Goal: Information Seeking & Learning: Learn about a topic

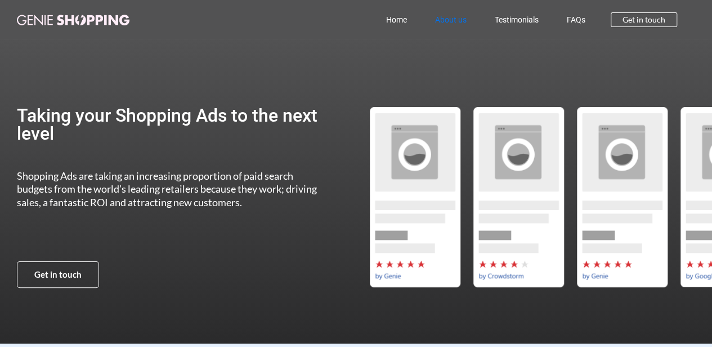
click at [456, 14] on link "About us" at bounding box center [451, 20] width 60 height 26
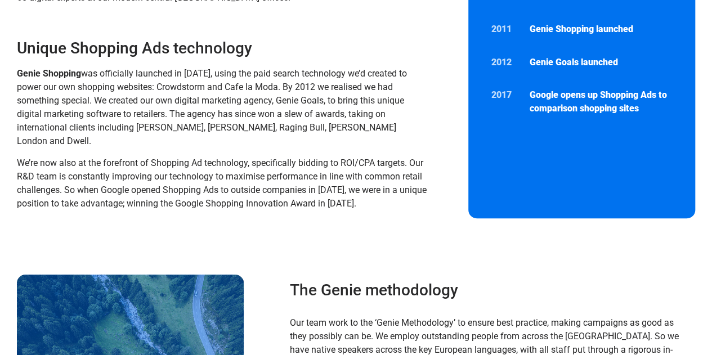
scroll to position [319, 0]
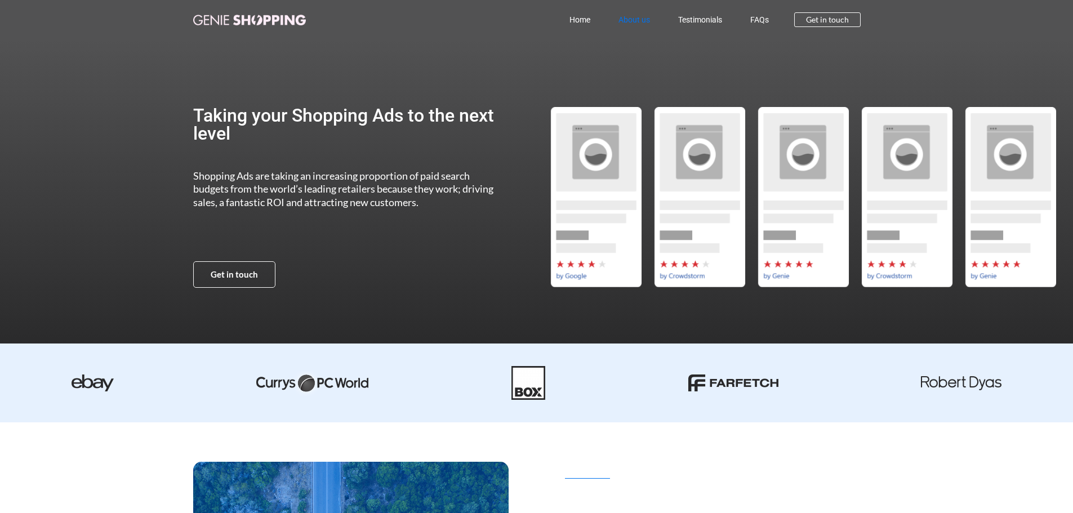
click at [641, 16] on link "About us" at bounding box center [634, 20] width 60 height 26
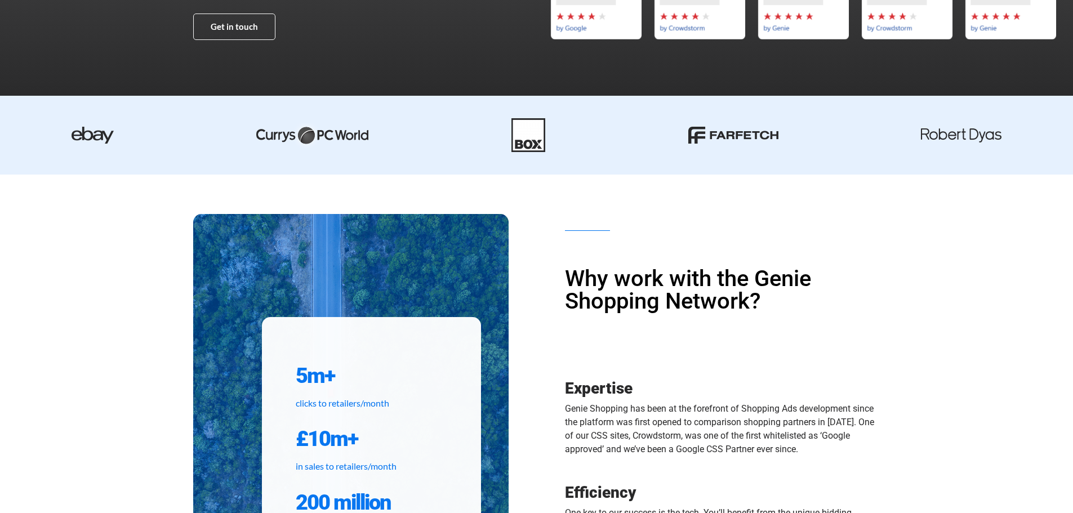
scroll to position [338, 0]
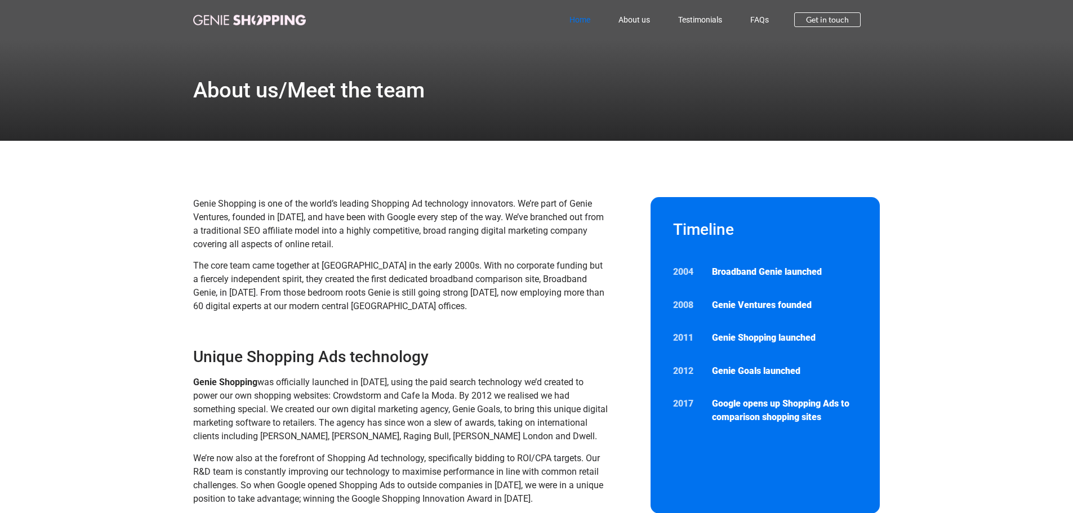
click at [588, 19] on link "Home" at bounding box center [579, 20] width 49 height 26
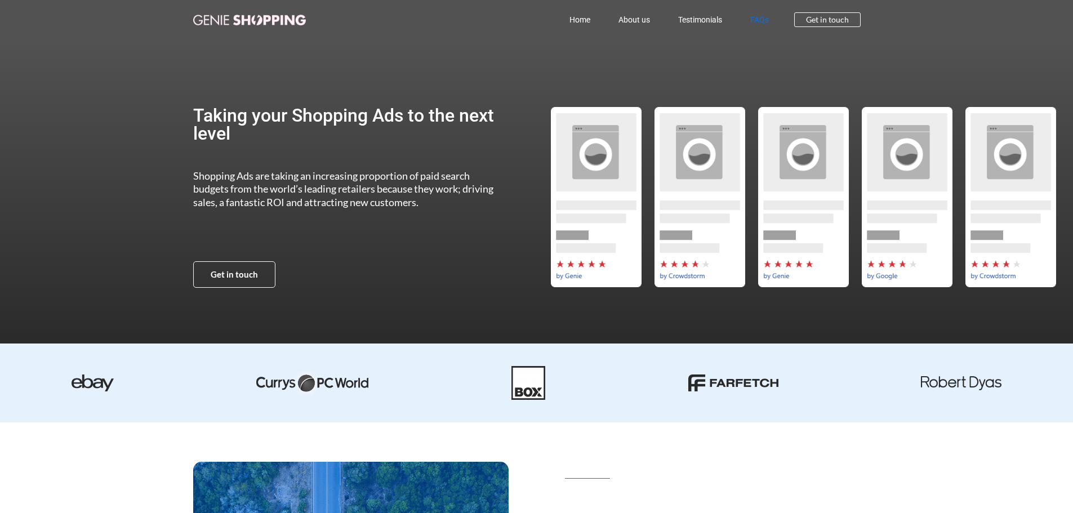
click at [762, 17] on link "FAQs" at bounding box center [759, 20] width 47 height 26
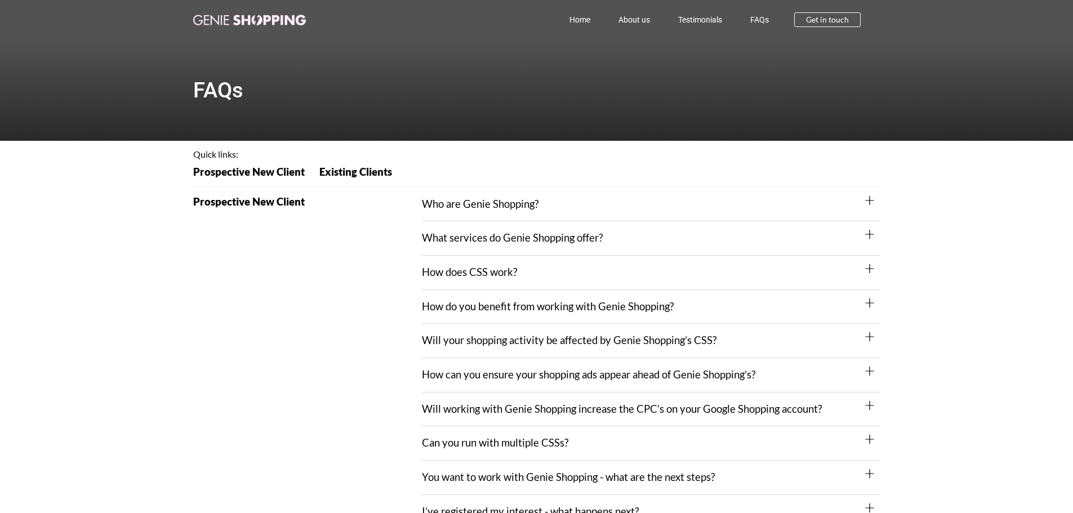
scroll to position [56, 0]
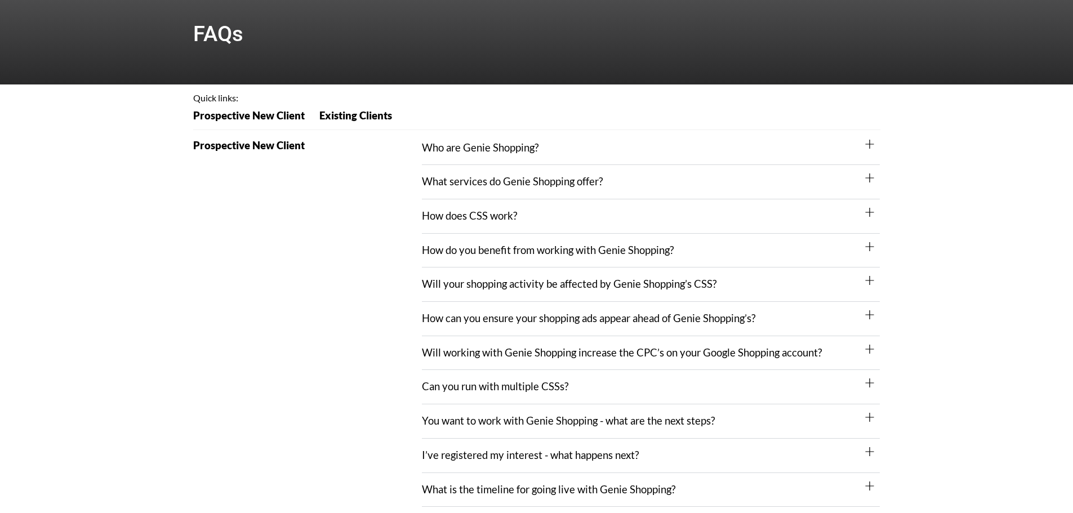
click at [629, 207] on div "How does CSS work?" at bounding box center [651, 216] width 458 height 34
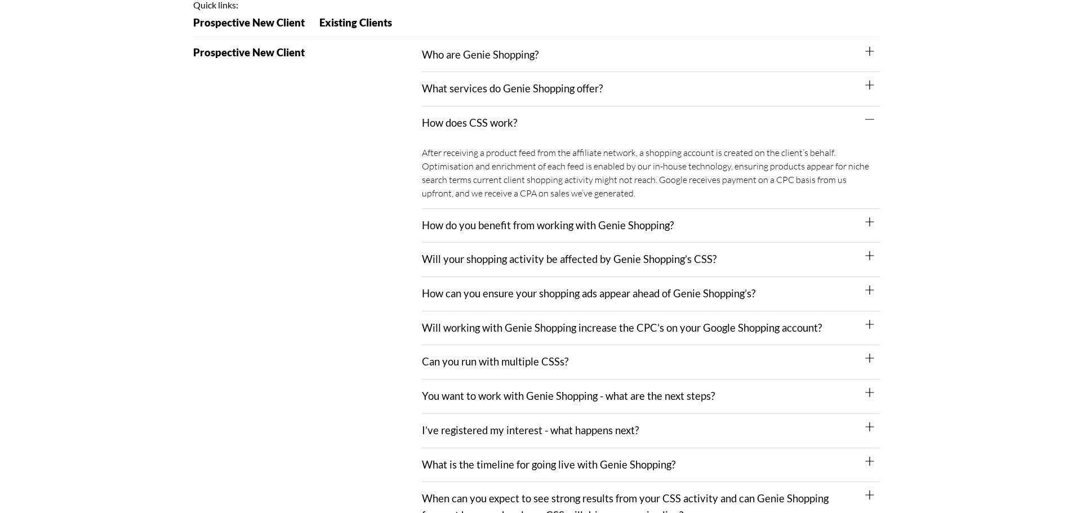
scroll to position [169, 0]
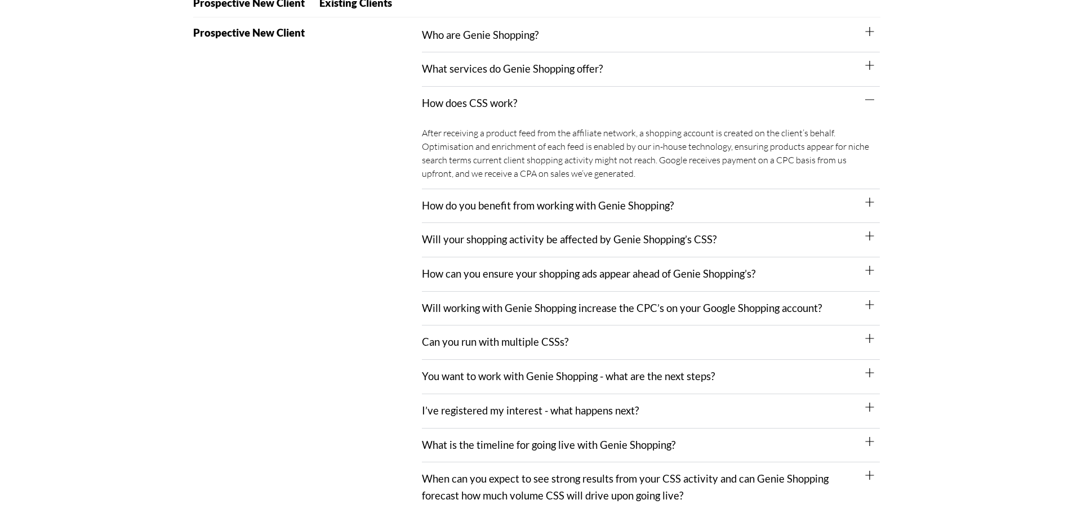
click at [480, 377] on link "You want to work with Genie Shopping - what are the next steps?" at bounding box center [568, 376] width 293 height 12
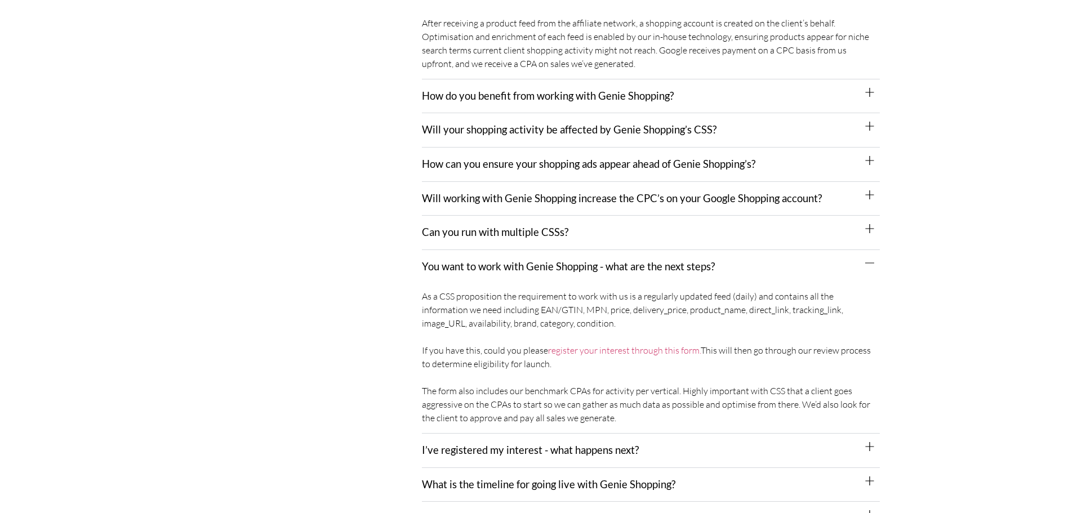
scroll to position [225, 0]
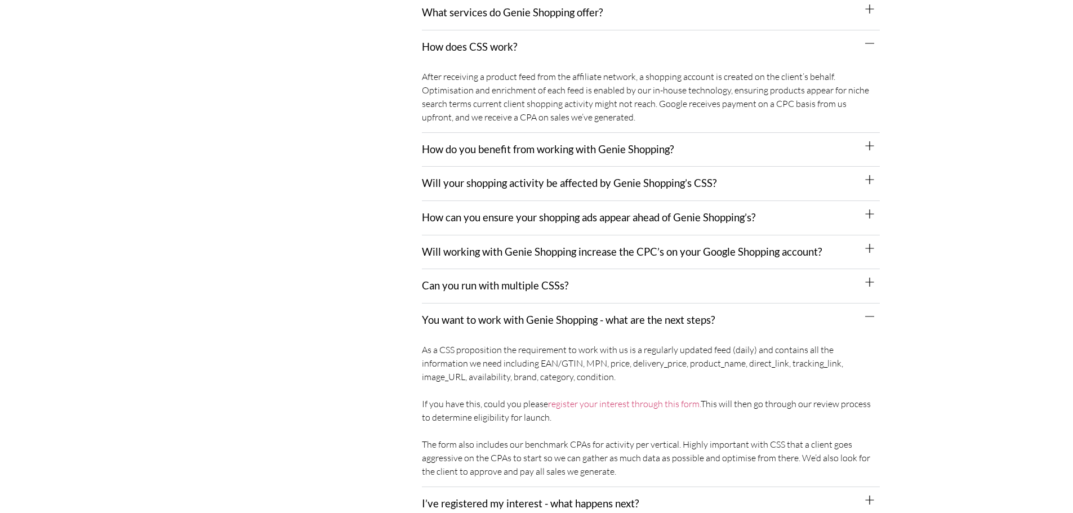
click at [488, 220] on link "How can you ensure your shopping ads appear ahead of Genie Shopping’s?" at bounding box center [588, 217] width 333 height 12
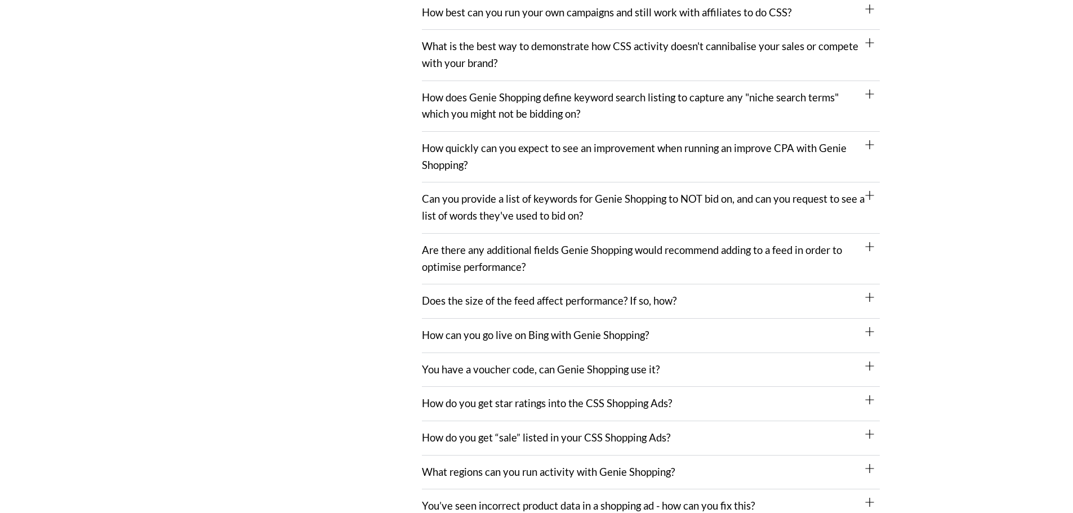
scroll to position [1070, 0]
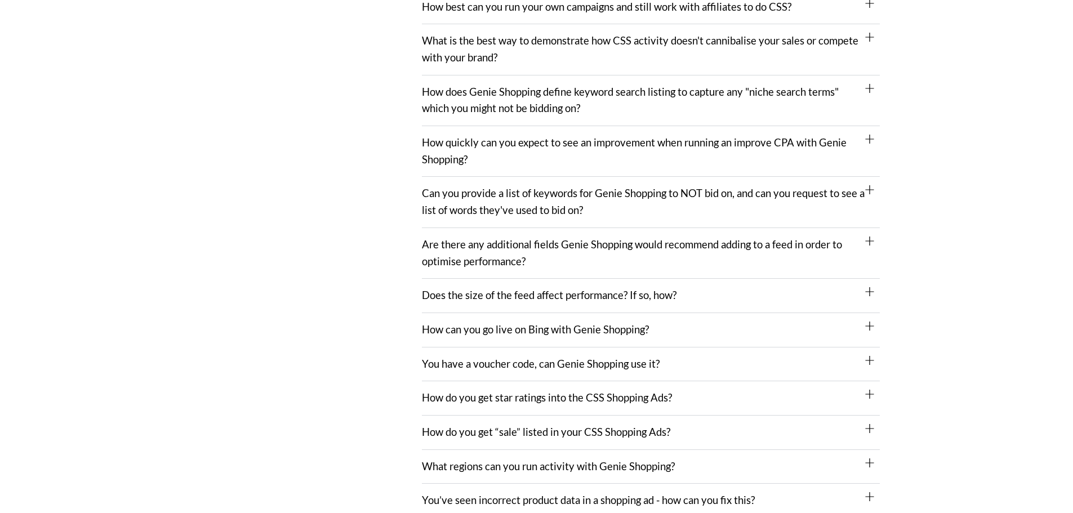
click at [432, 297] on link "Does the size of the feed affect performance? If so, how?" at bounding box center [549, 295] width 255 height 12
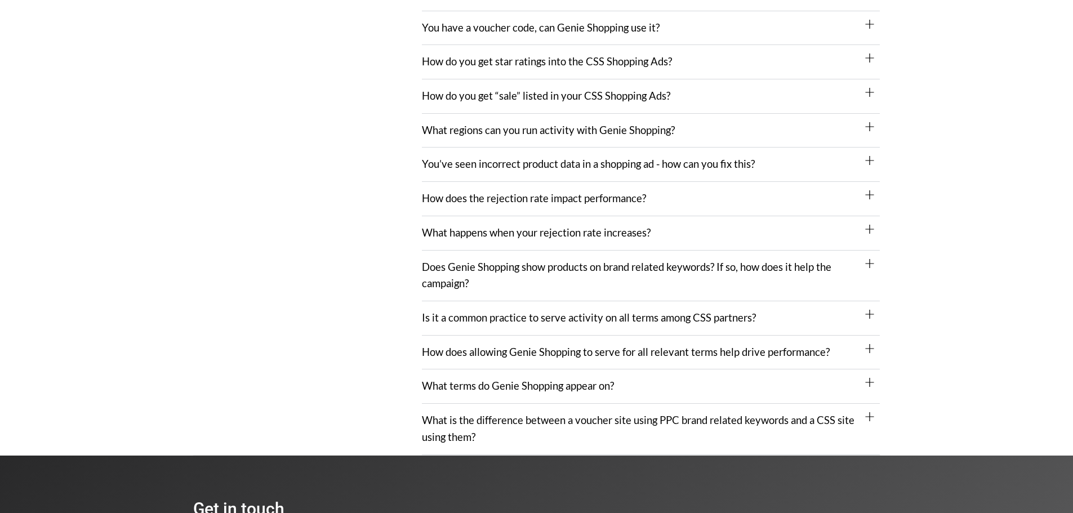
scroll to position [1520, 0]
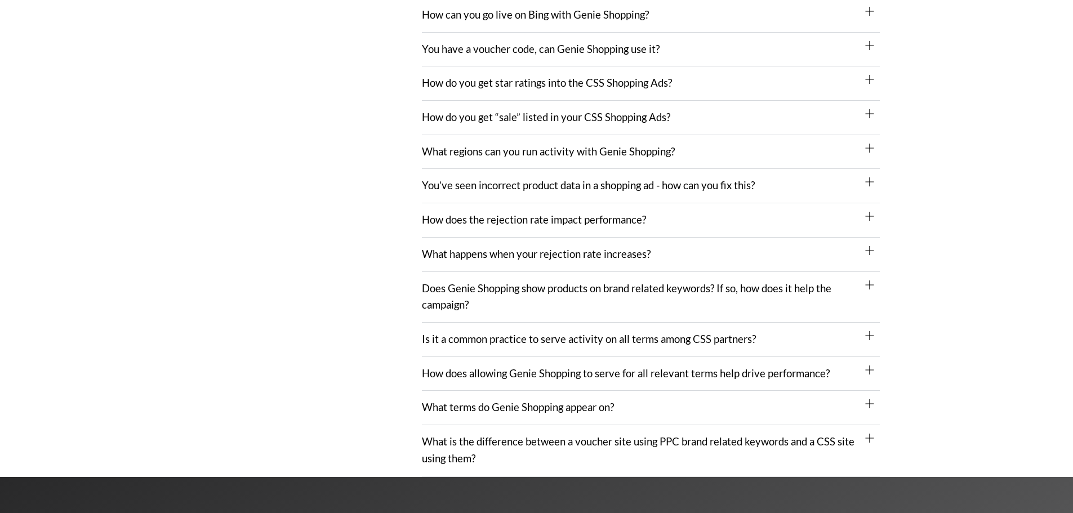
click at [441, 268] on div "What happens when your rejection rate increases?" at bounding box center [651, 255] width 458 height 34
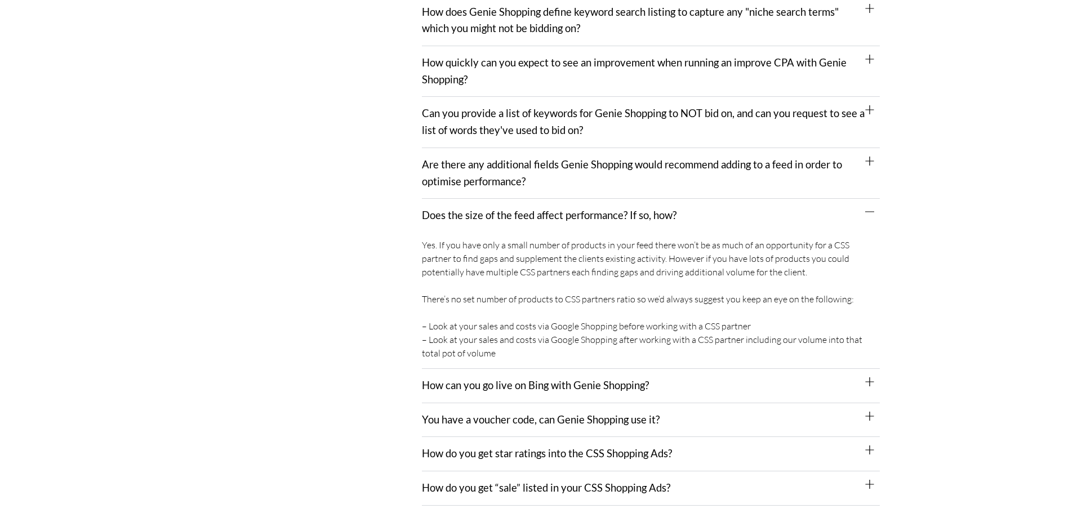
scroll to position [1126, 0]
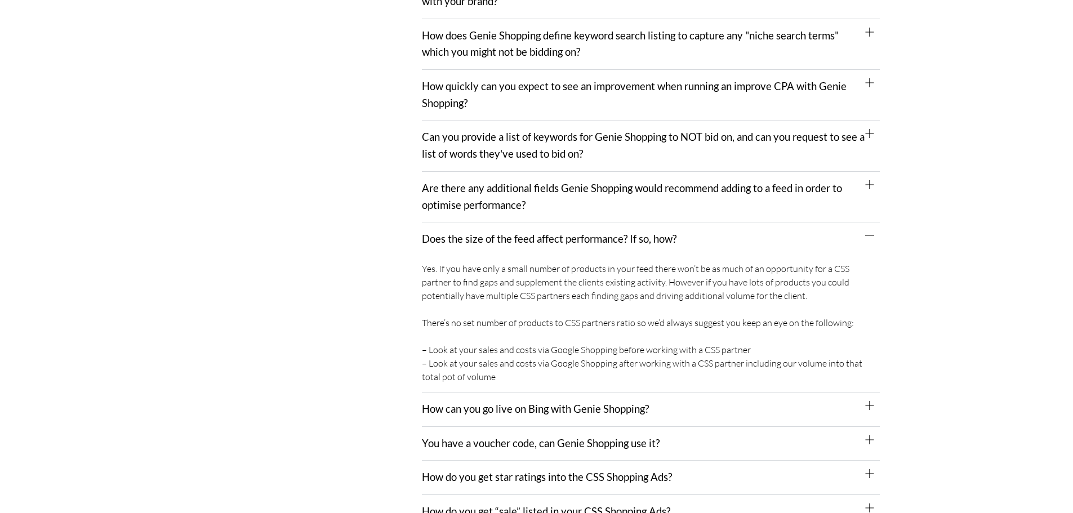
click at [504, 186] on link "Are there any additional fields Genie Shopping would recommend adding to a feed…" at bounding box center [632, 196] width 420 height 29
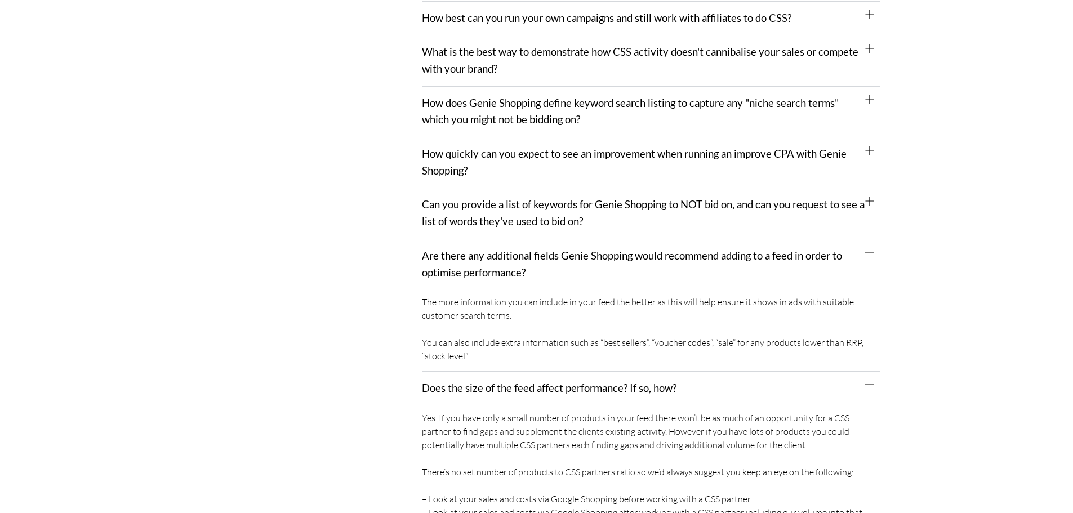
scroll to position [957, 0]
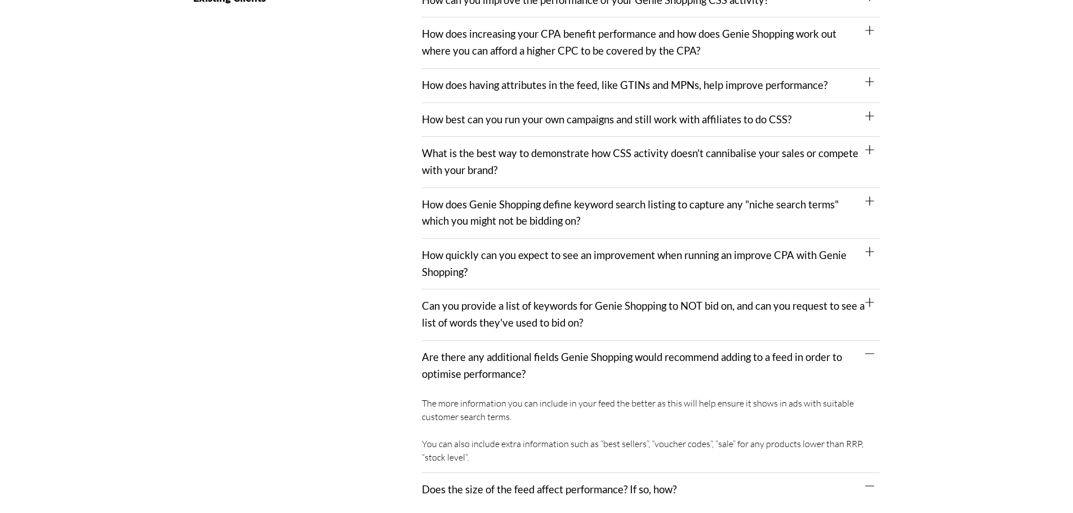
click at [507, 152] on link "What is the best way to demonstrate how CSS activity doesn't cannibalise your s…" at bounding box center [640, 161] width 436 height 29
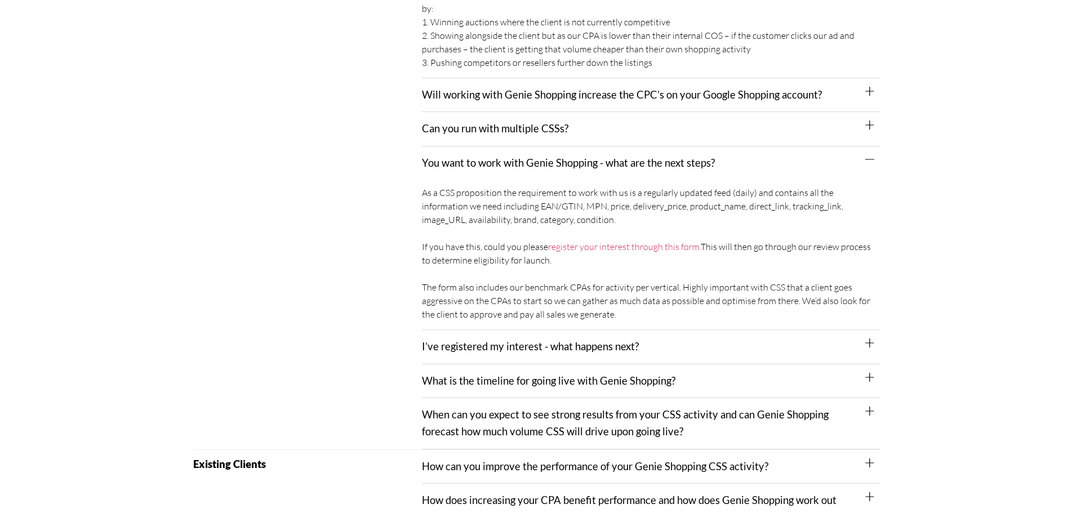
scroll to position [450, 0]
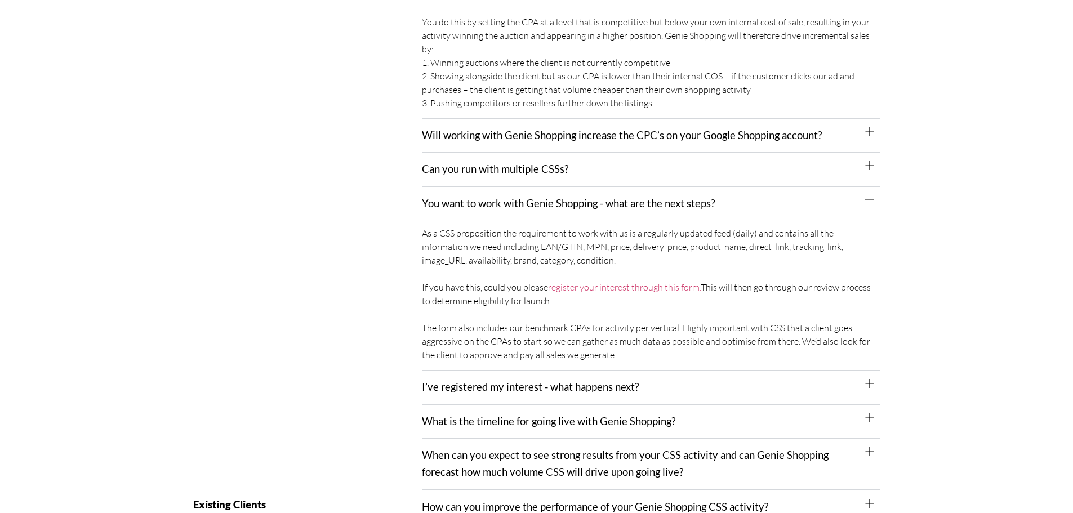
click at [452, 411] on div "What is the timeline for going live with Genie Shopping?" at bounding box center [651, 422] width 458 height 34
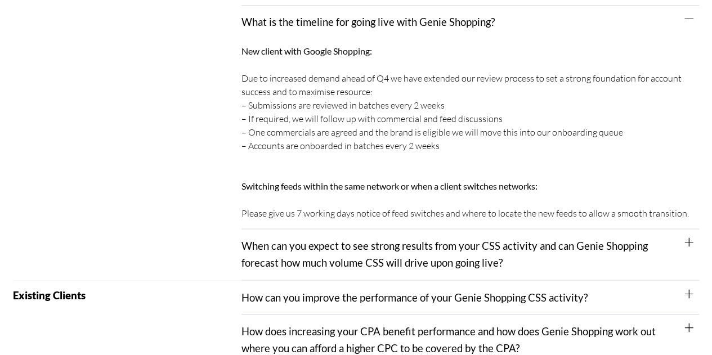
scroll to position [999, 0]
